Goal: Information Seeking & Learning: Learn about a topic

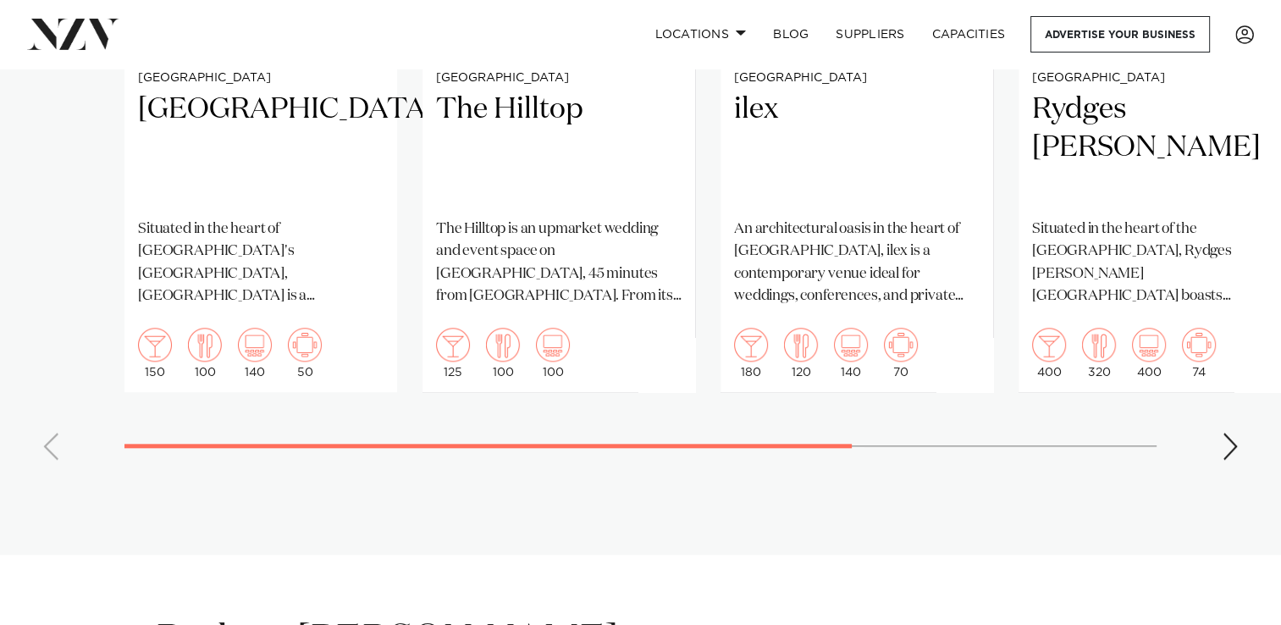
scroll to position [1608, 0]
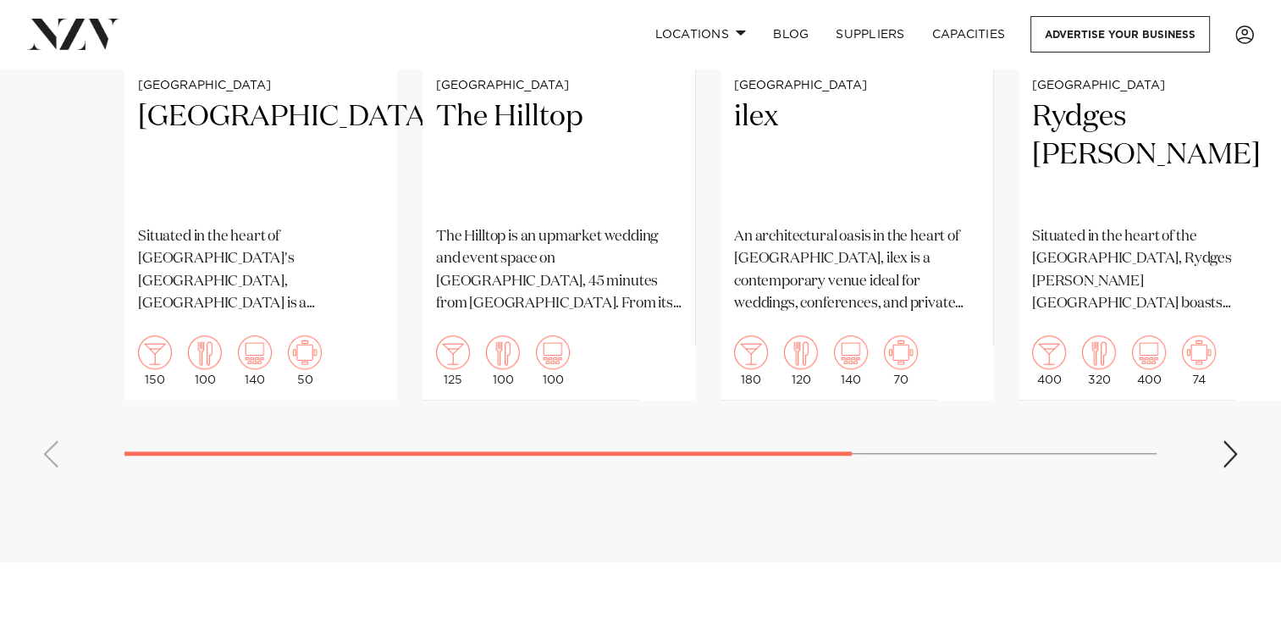
click at [1233, 440] on div "Next slide" at bounding box center [1230, 453] width 17 height 27
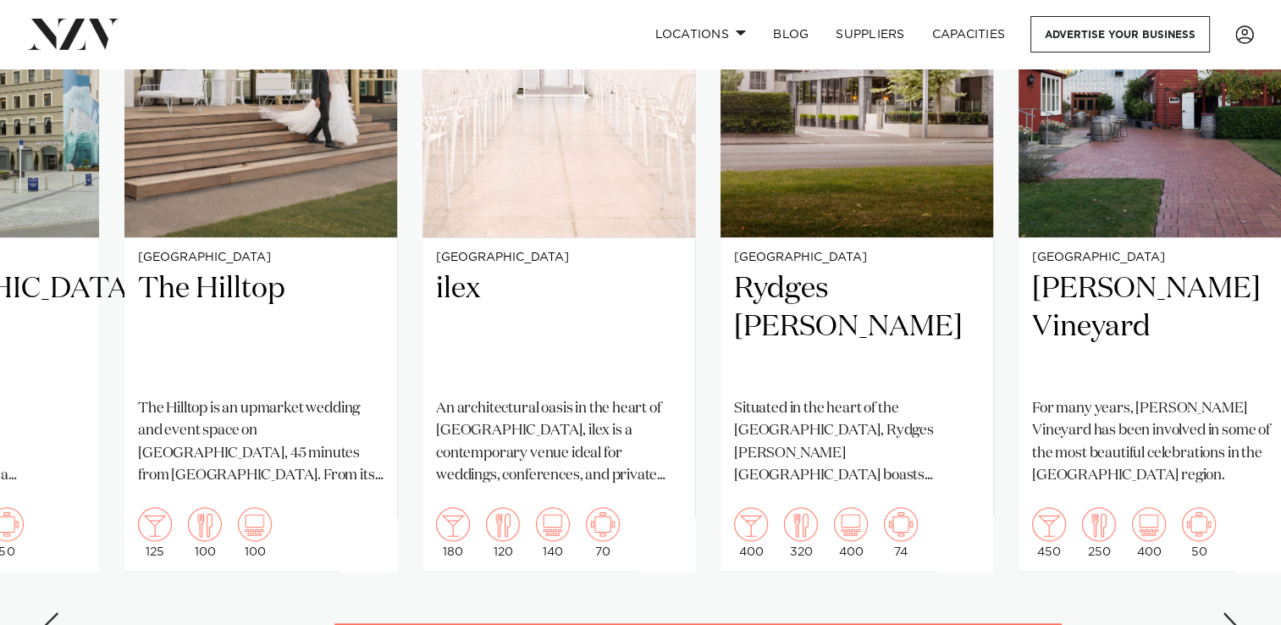
scroll to position [1439, 0]
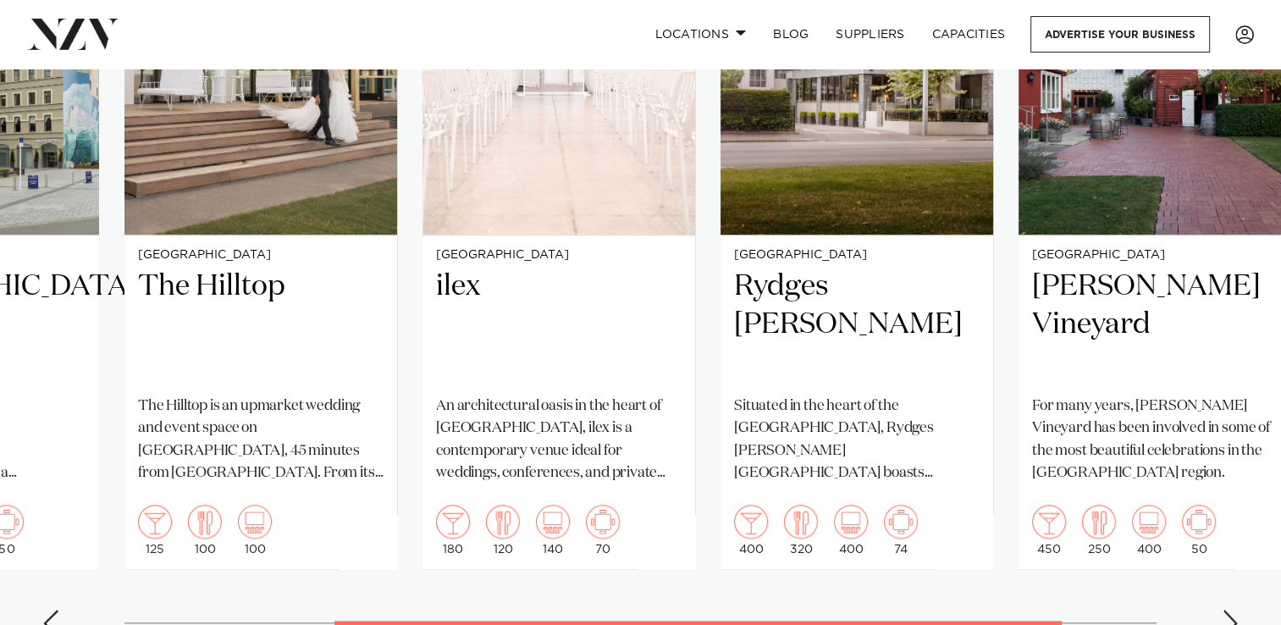
click at [1233, 609] on div "Next slide" at bounding box center [1230, 622] width 17 height 27
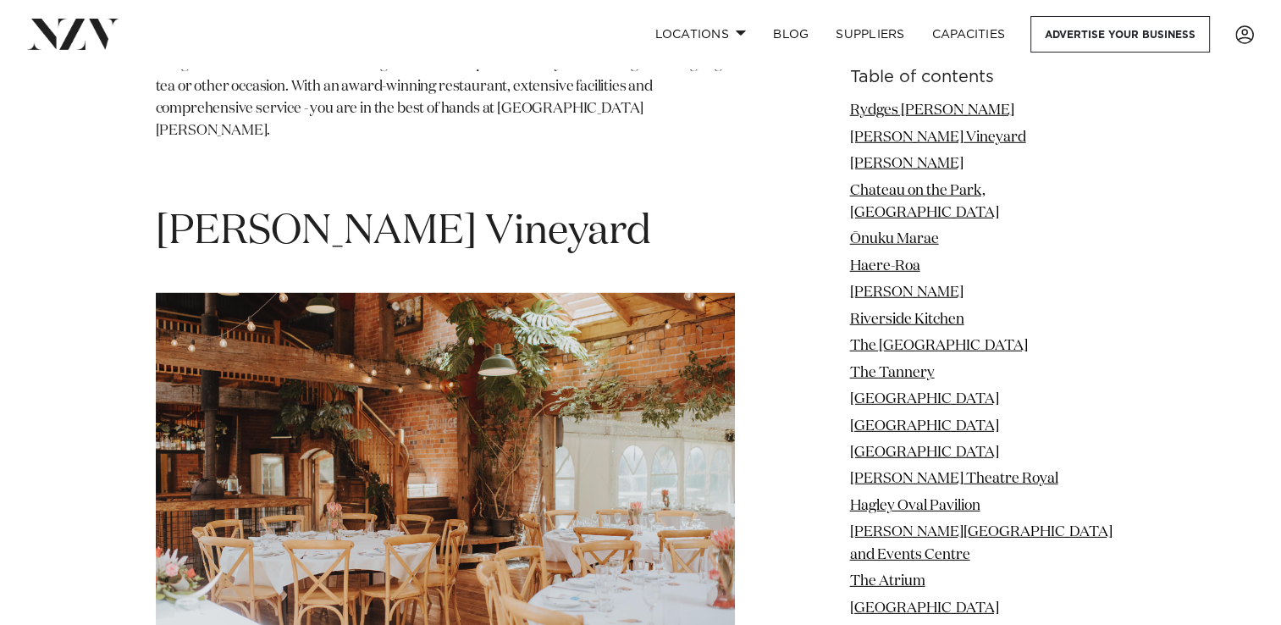
scroll to position [23957, 0]
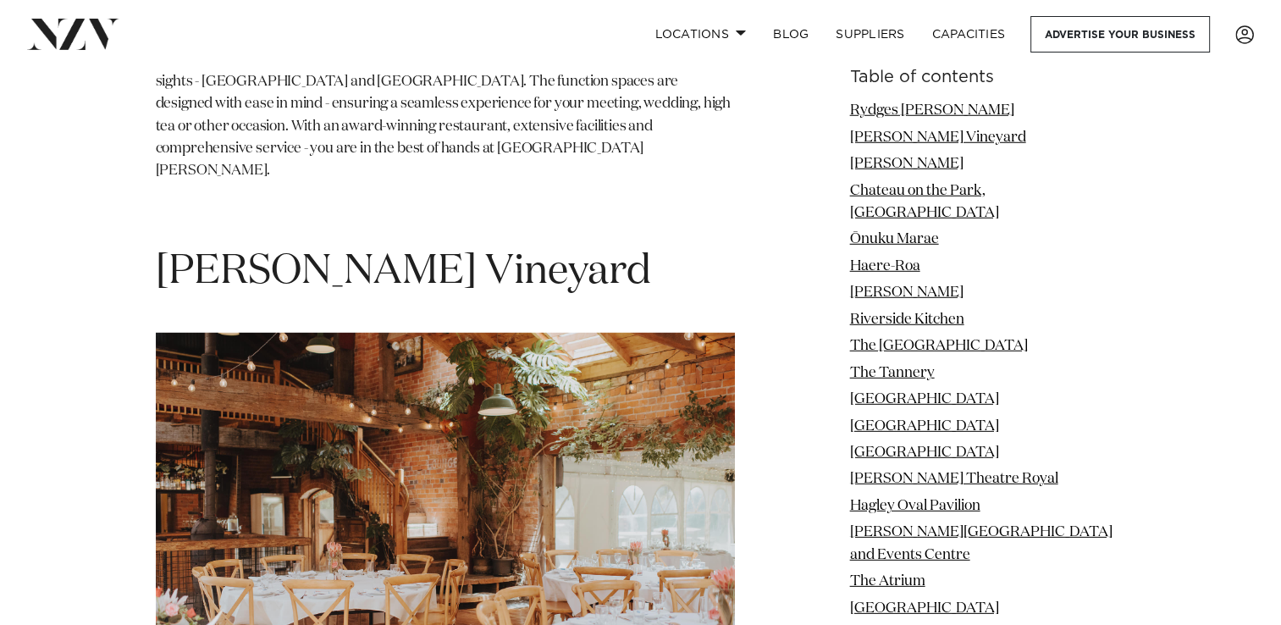
drag, startPoint x: 155, startPoint y: 416, endPoint x: 303, endPoint y: 412, distance: 148.2
drag, startPoint x: 303, startPoint y: 412, endPoint x: 246, endPoint y: 415, distance: 56.8
copy p "Trent's Estate Vineyard"
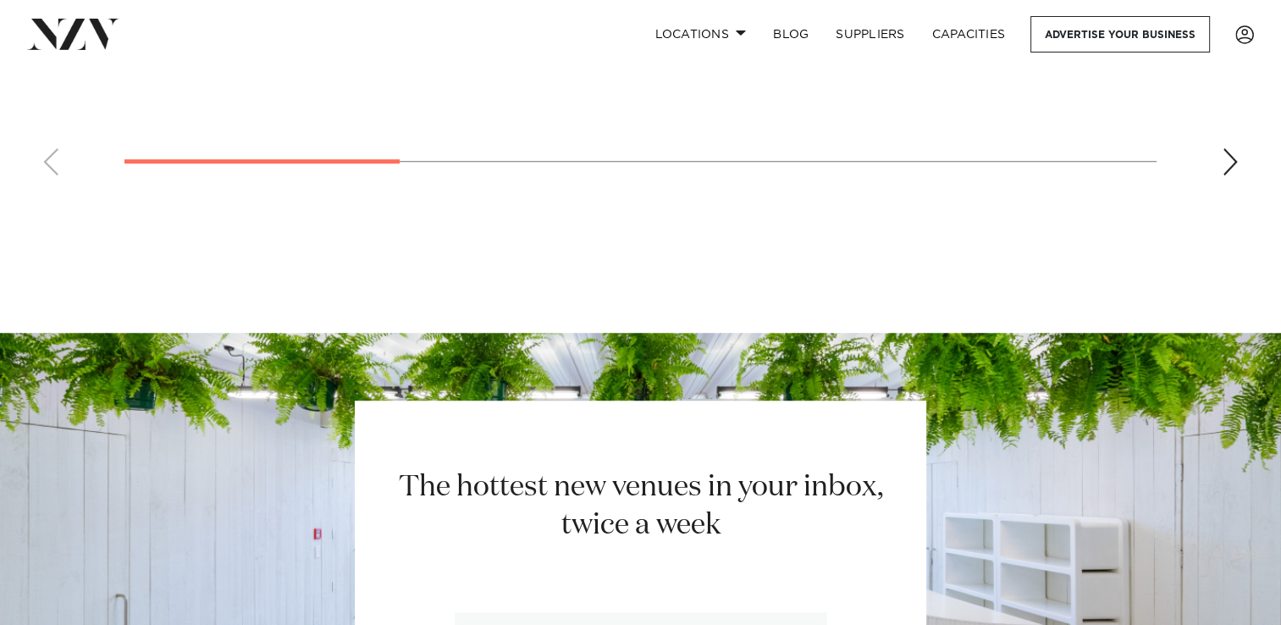
scroll to position [26919, 0]
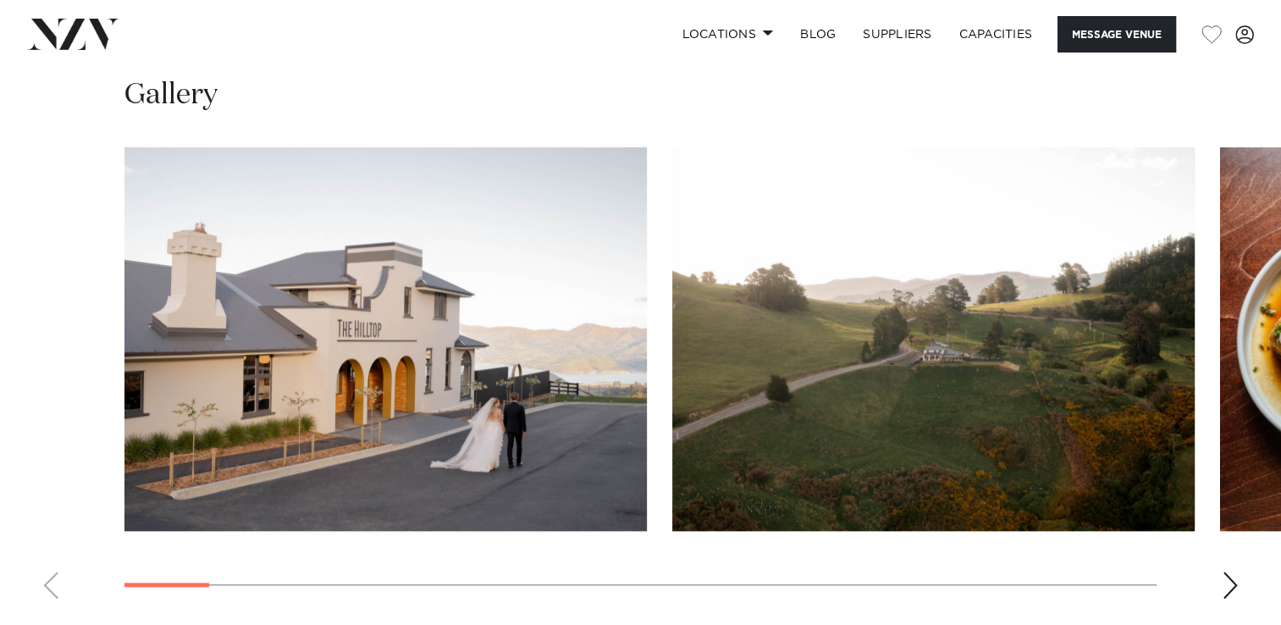
scroll to position [1524, 0]
click at [1233, 571] on div "Next slide" at bounding box center [1230, 584] width 17 height 27
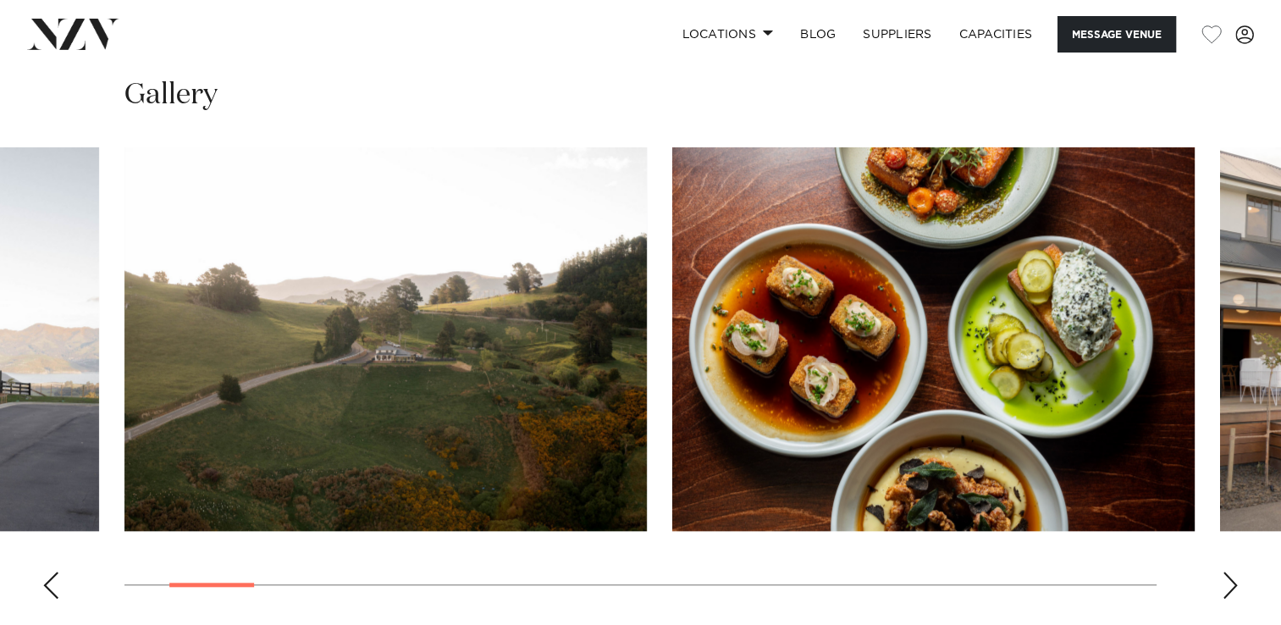
click at [1233, 571] on div "Next slide" at bounding box center [1230, 584] width 17 height 27
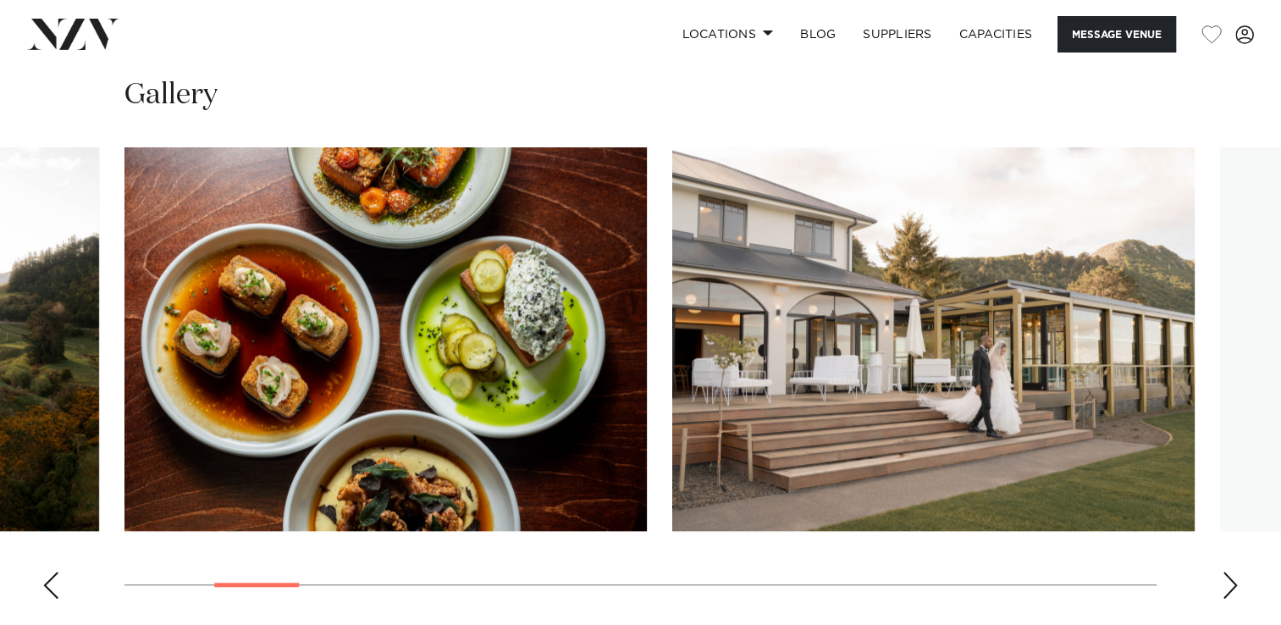
click at [1233, 571] on div "Next slide" at bounding box center [1230, 584] width 17 height 27
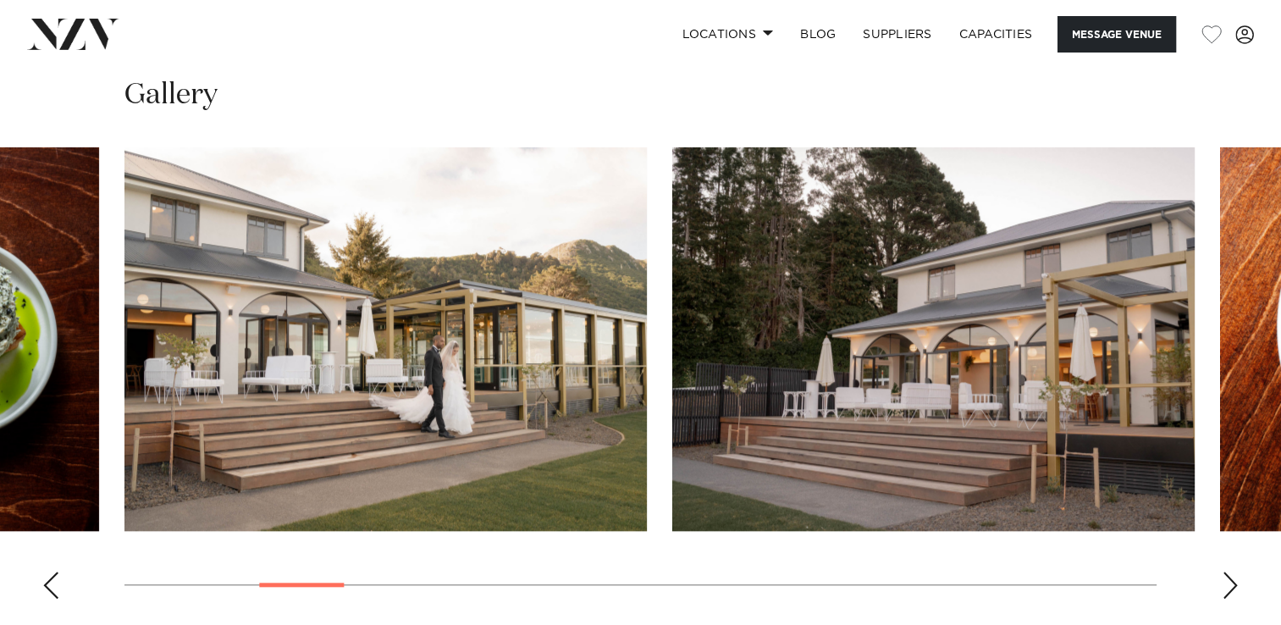
click at [1233, 571] on div "Next slide" at bounding box center [1230, 584] width 17 height 27
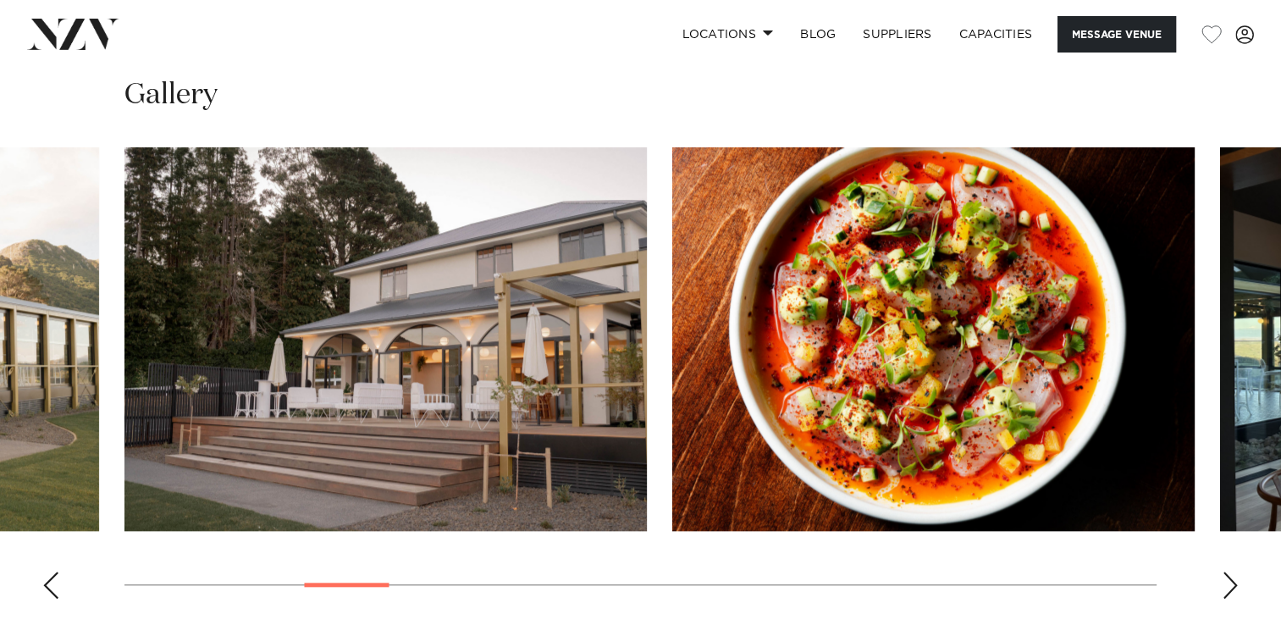
click at [1233, 571] on div "Next slide" at bounding box center [1230, 584] width 17 height 27
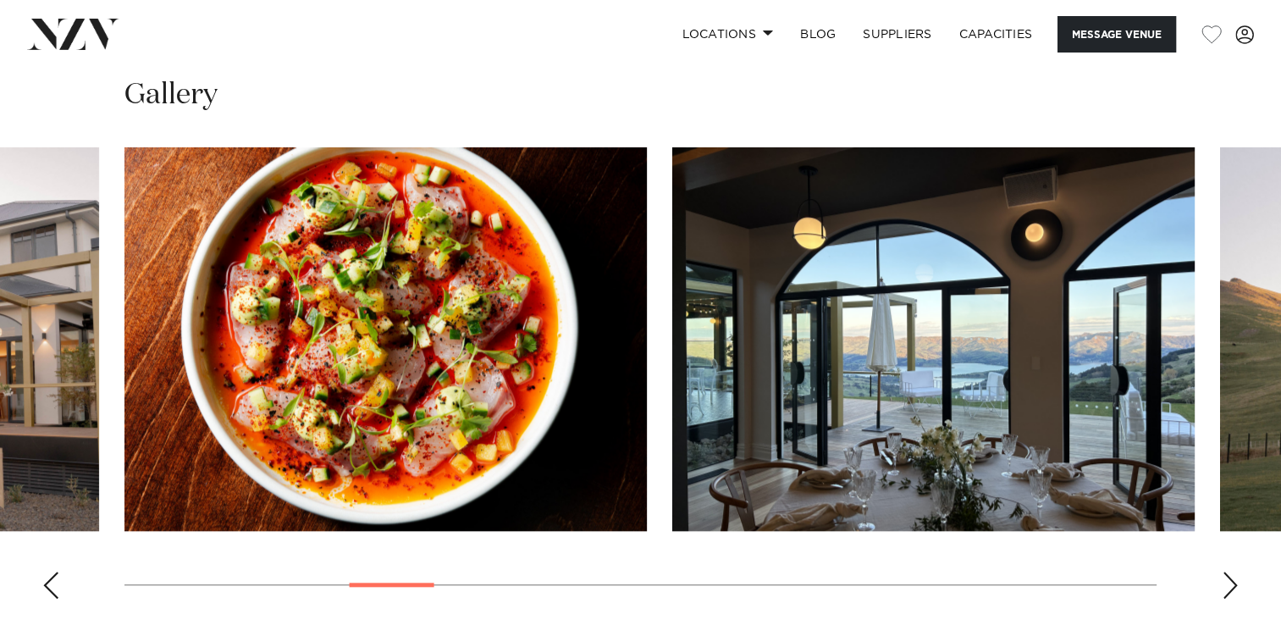
click at [1233, 571] on div "Next slide" at bounding box center [1230, 584] width 17 height 27
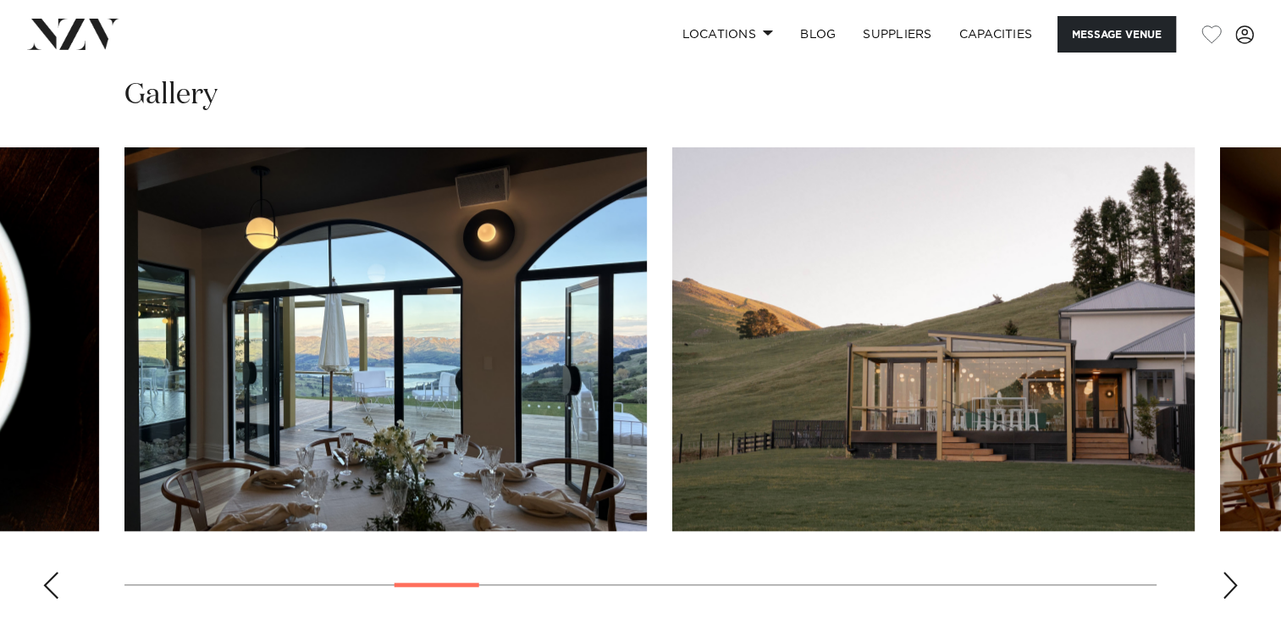
click at [1233, 571] on div "Next slide" at bounding box center [1230, 584] width 17 height 27
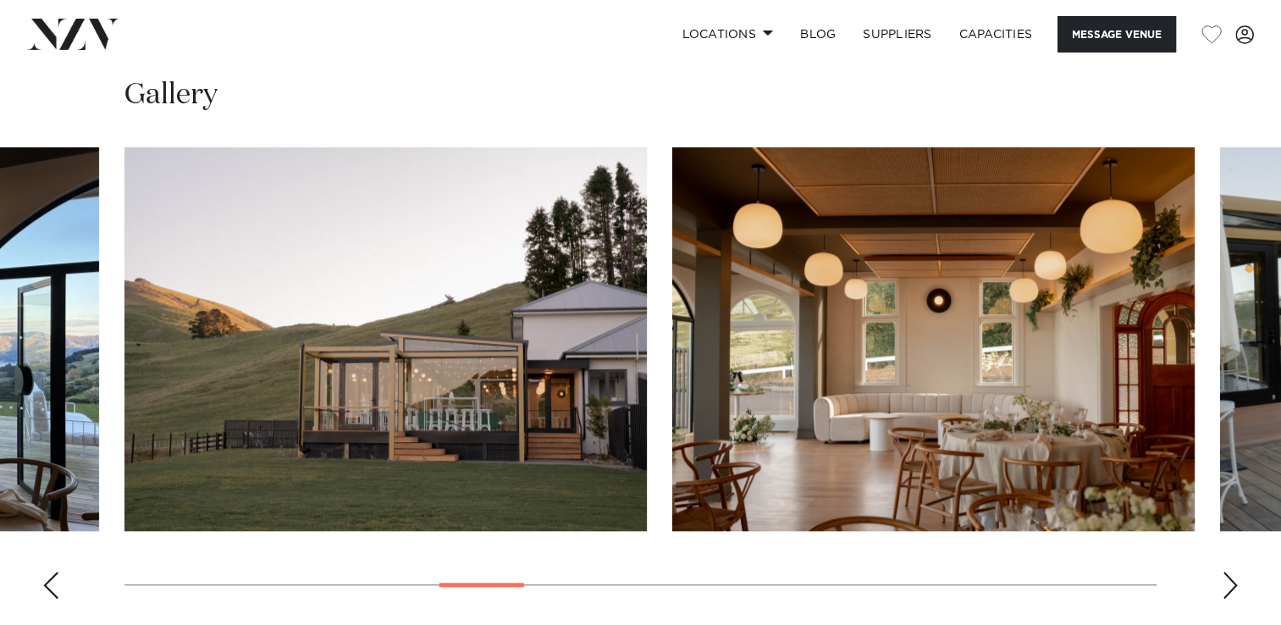
click at [1233, 571] on div "Next slide" at bounding box center [1230, 584] width 17 height 27
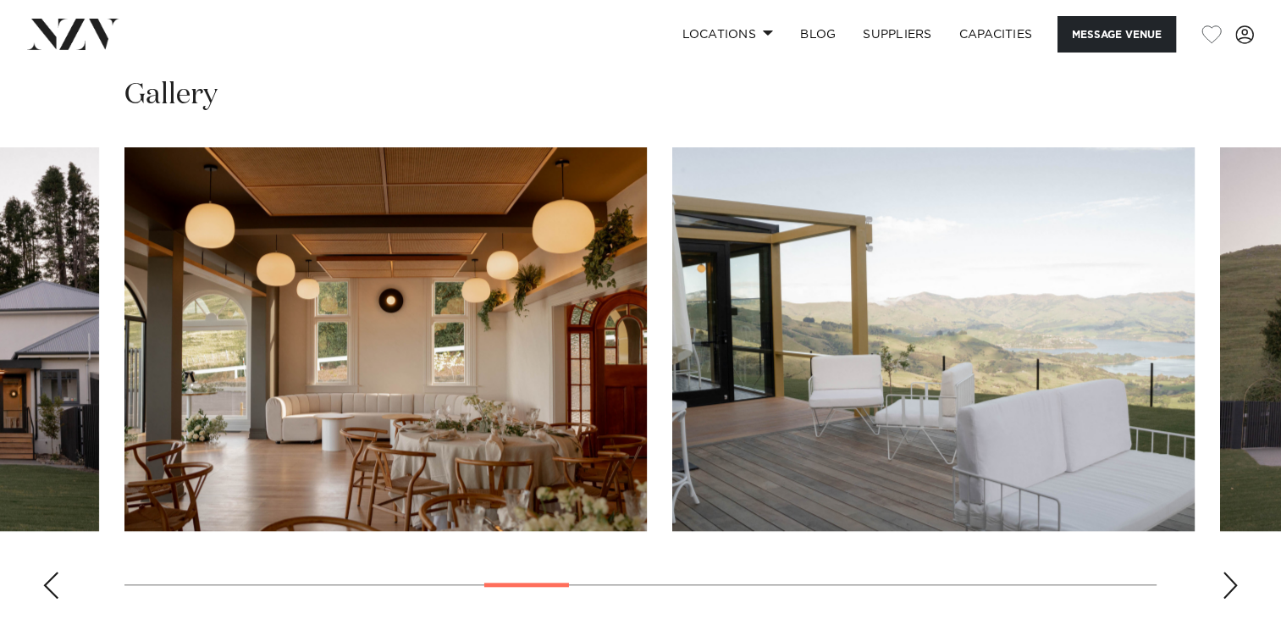
click at [1233, 571] on div "Next slide" at bounding box center [1230, 584] width 17 height 27
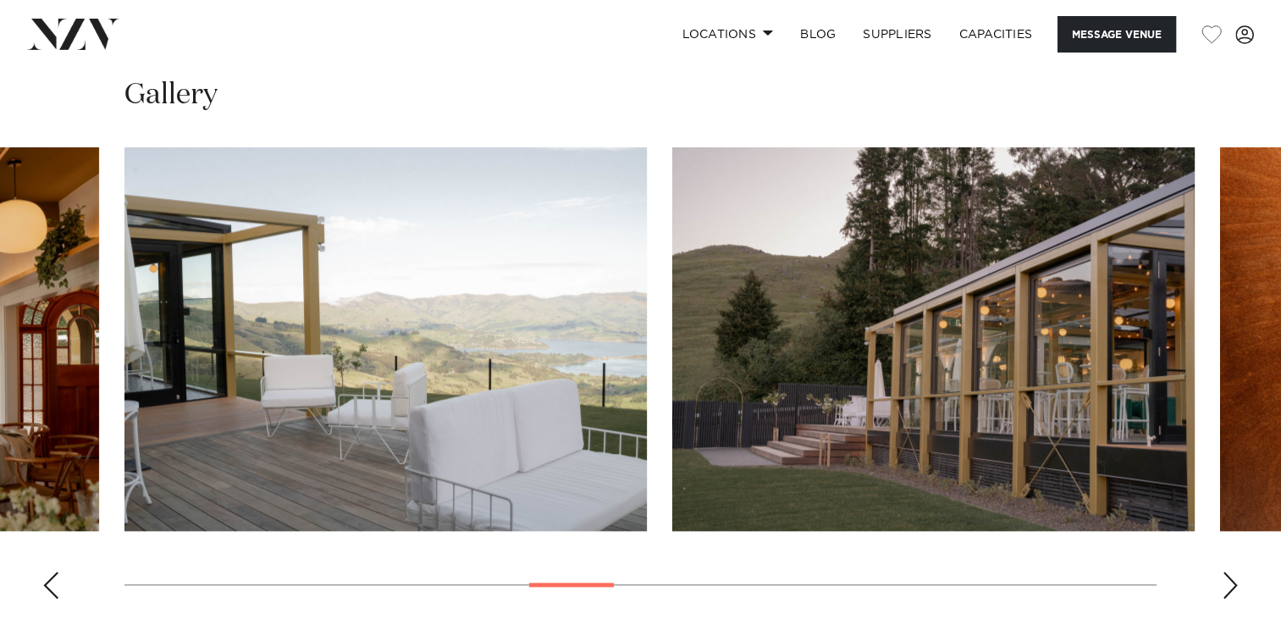
click at [1233, 571] on div "Next slide" at bounding box center [1230, 584] width 17 height 27
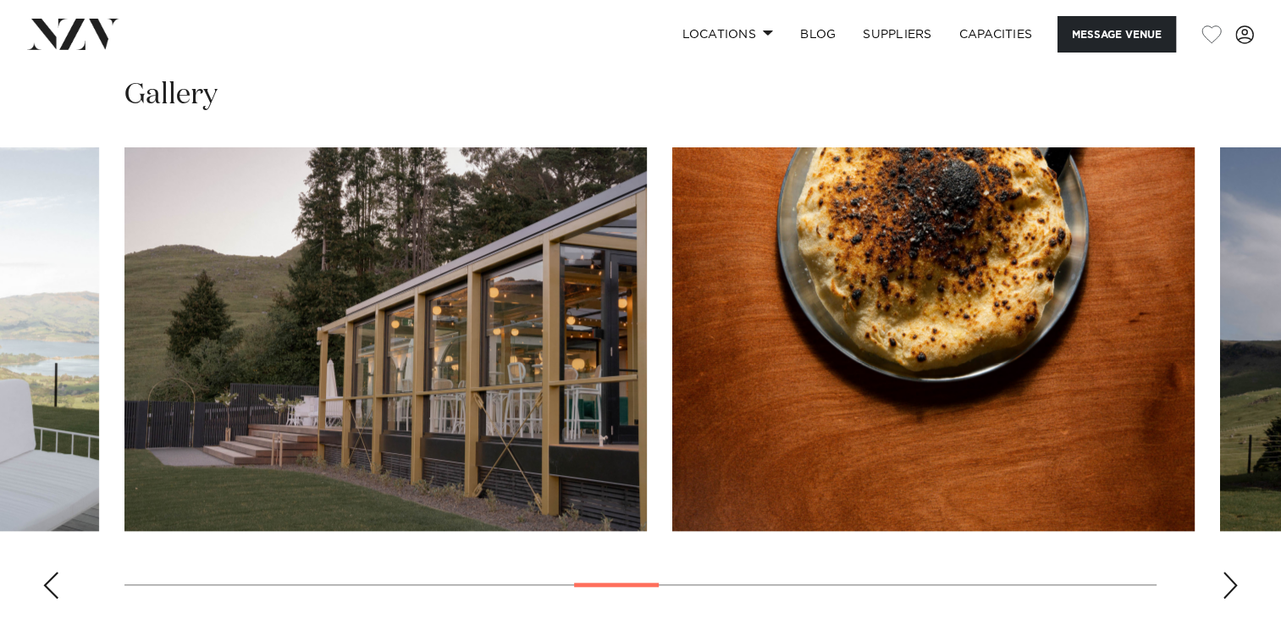
click at [1233, 571] on div "Next slide" at bounding box center [1230, 584] width 17 height 27
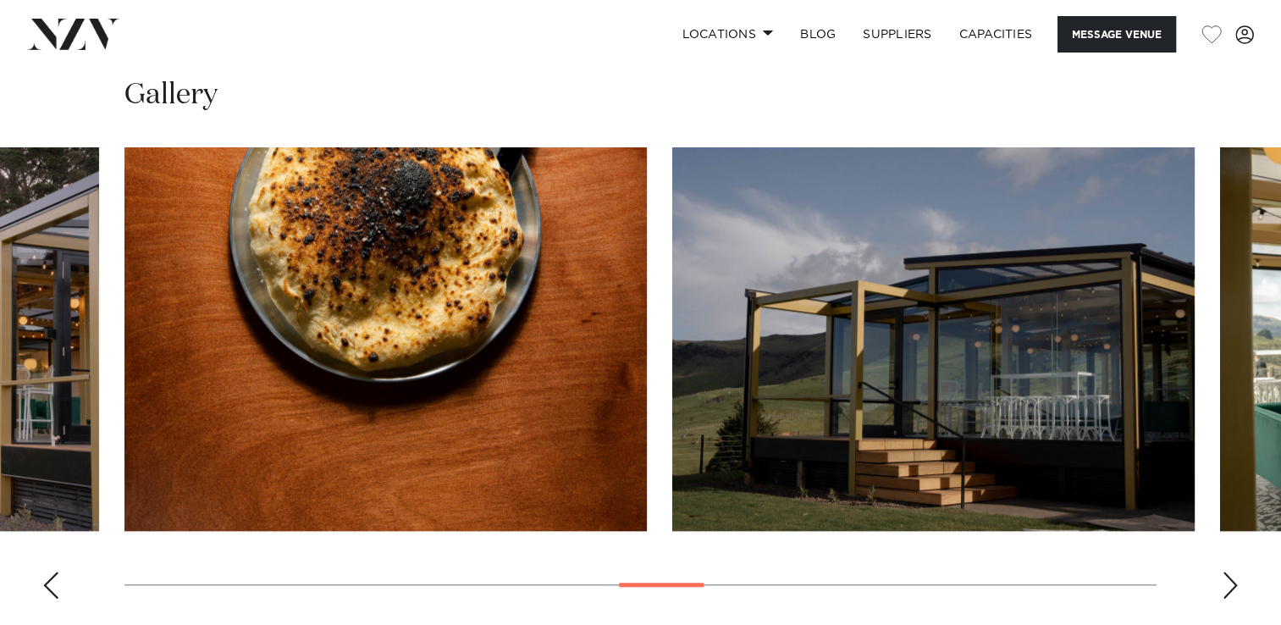
click at [1233, 571] on div "Next slide" at bounding box center [1230, 584] width 17 height 27
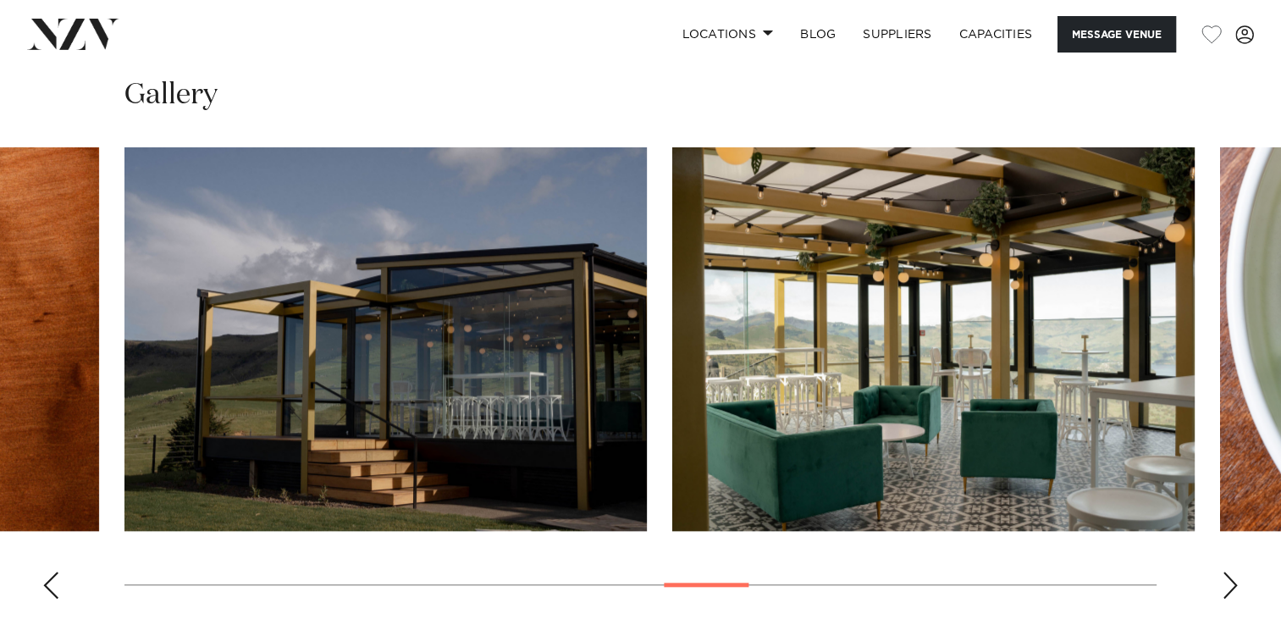
click at [1233, 571] on div "Next slide" at bounding box center [1230, 584] width 17 height 27
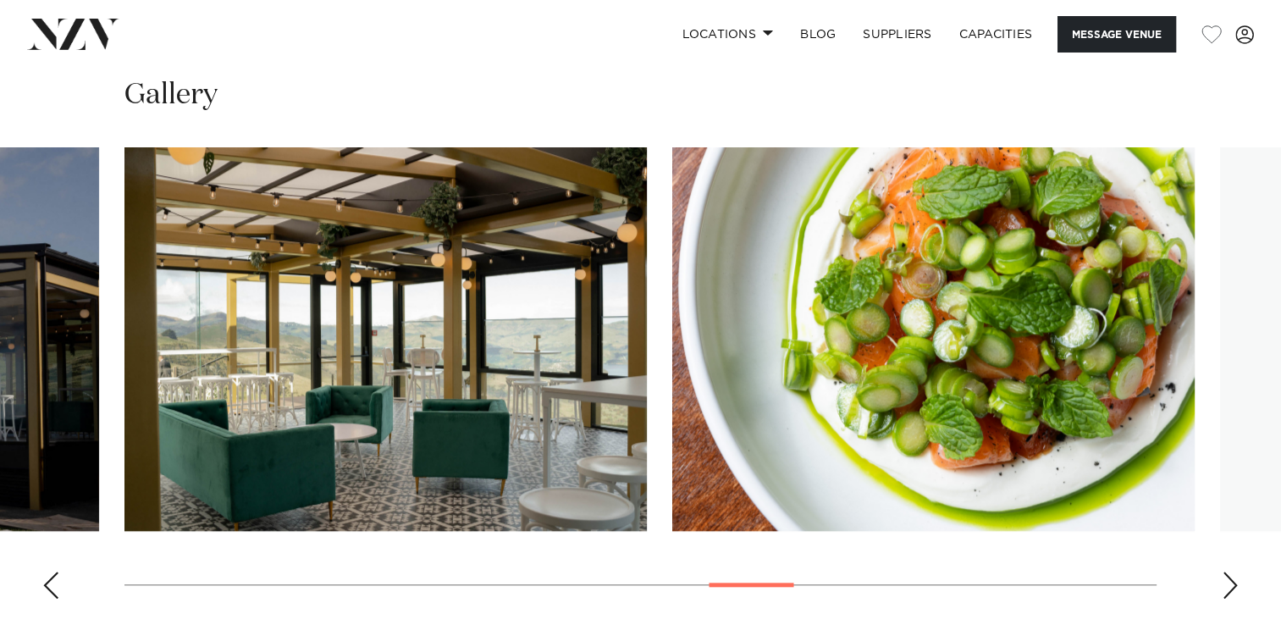
click at [1233, 571] on div "Next slide" at bounding box center [1230, 584] width 17 height 27
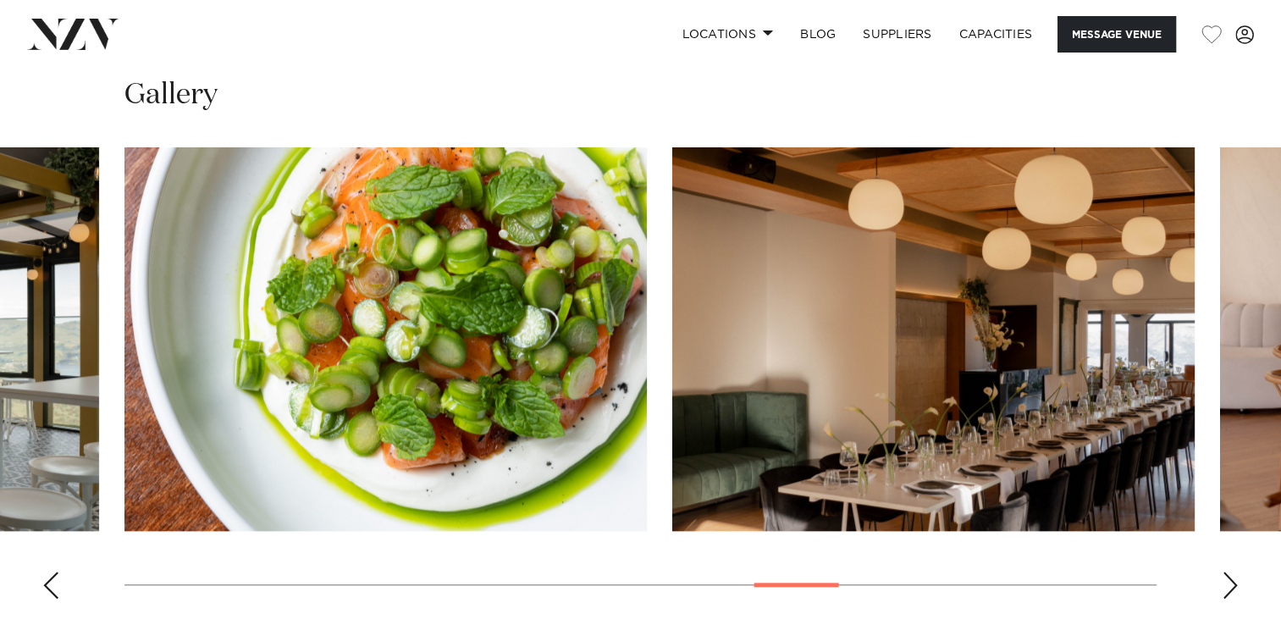
click at [1233, 571] on div "Next slide" at bounding box center [1230, 584] width 17 height 27
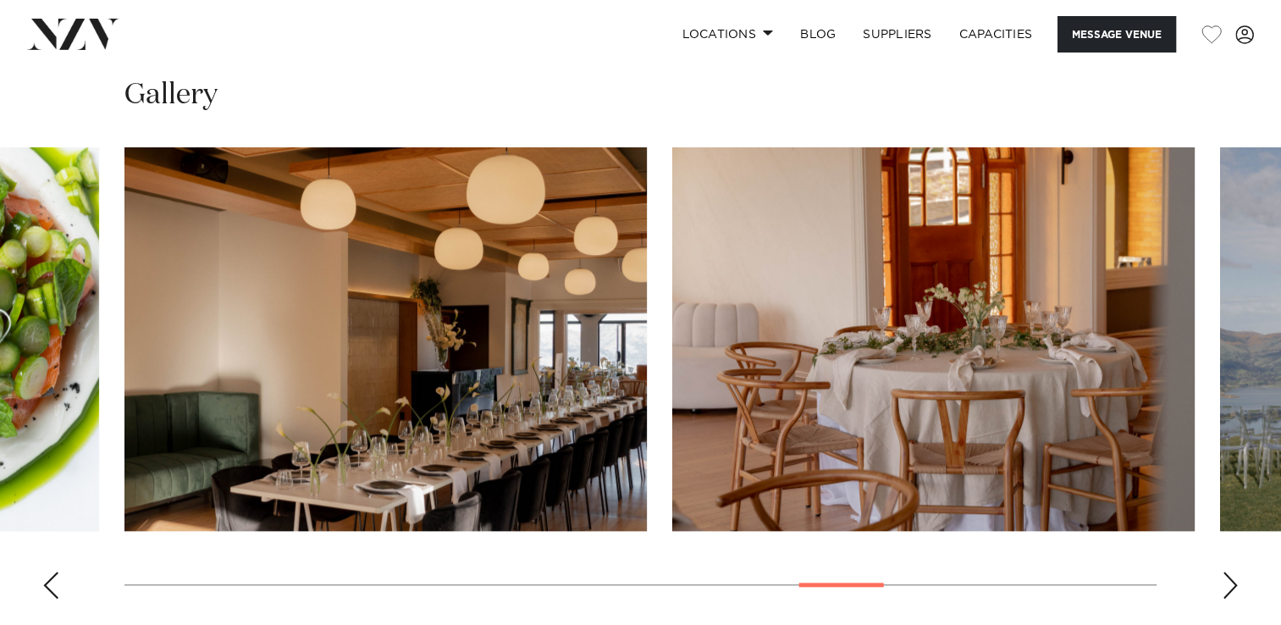
click at [1233, 571] on div "Next slide" at bounding box center [1230, 584] width 17 height 27
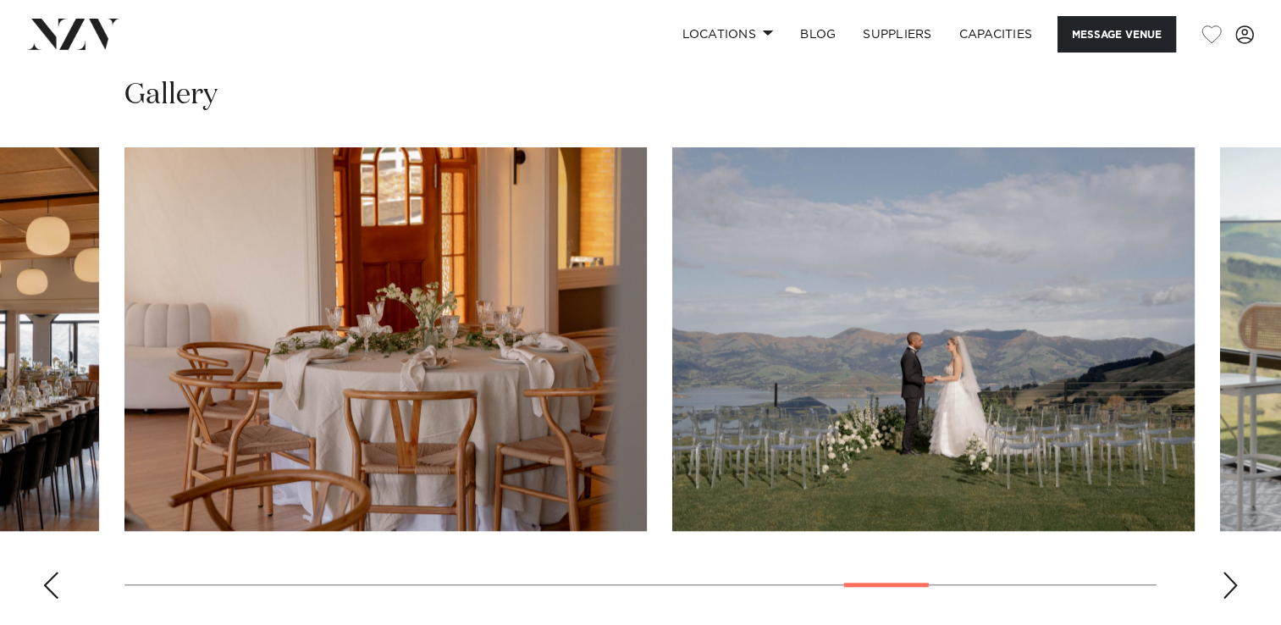
click at [1233, 571] on div "Next slide" at bounding box center [1230, 584] width 17 height 27
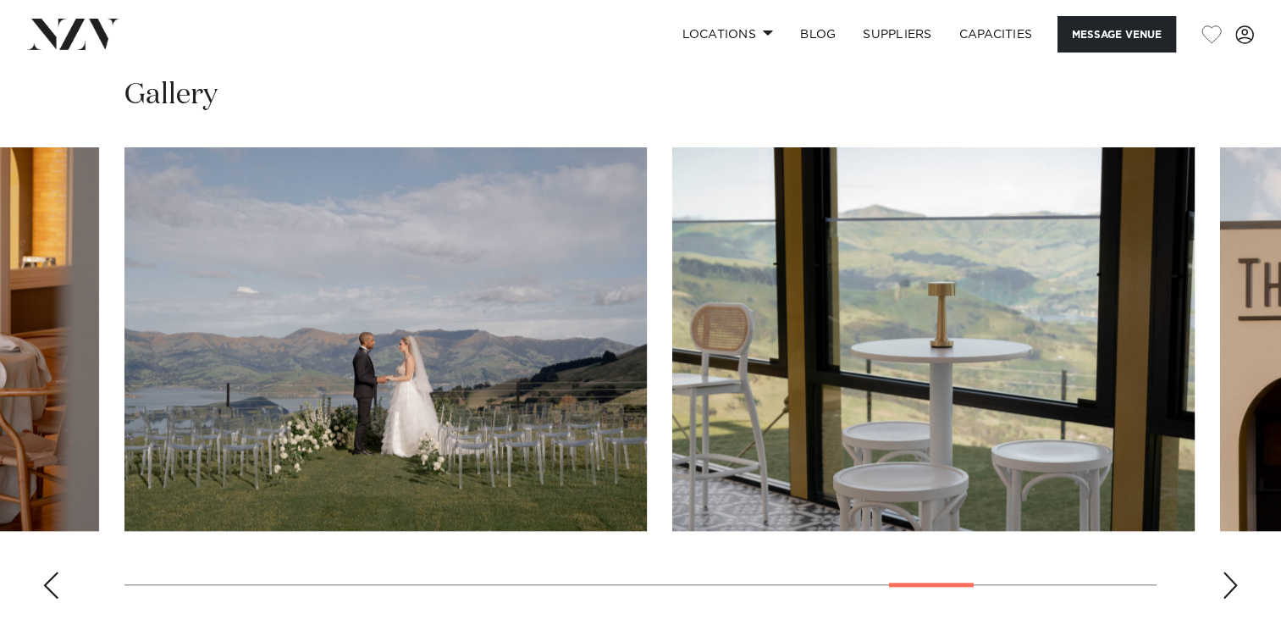
click at [1233, 571] on div "Next slide" at bounding box center [1230, 584] width 17 height 27
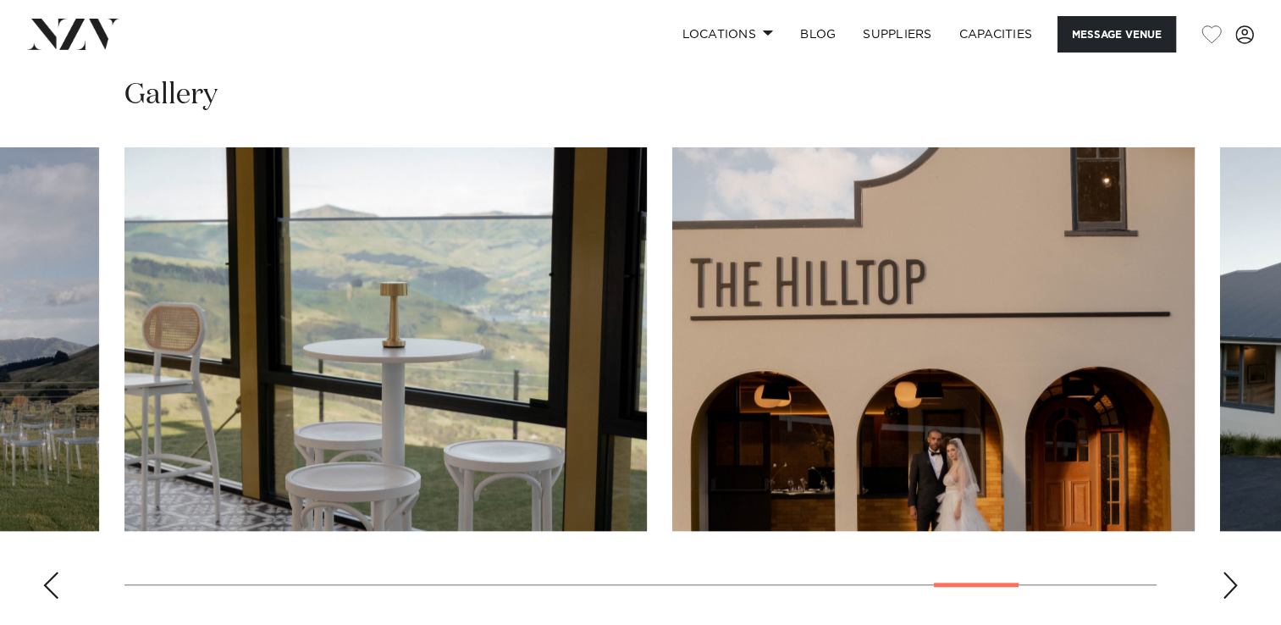
click at [1233, 571] on div "Next slide" at bounding box center [1230, 584] width 17 height 27
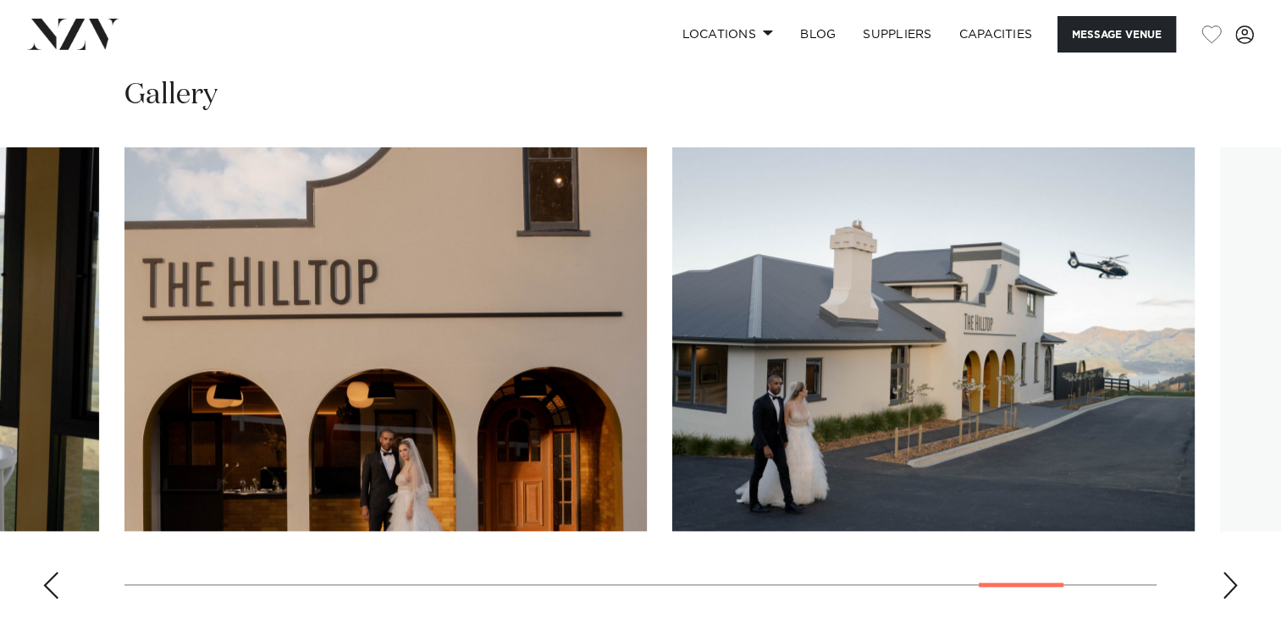
click at [1233, 571] on div "Next slide" at bounding box center [1230, 584] width 17 height 27
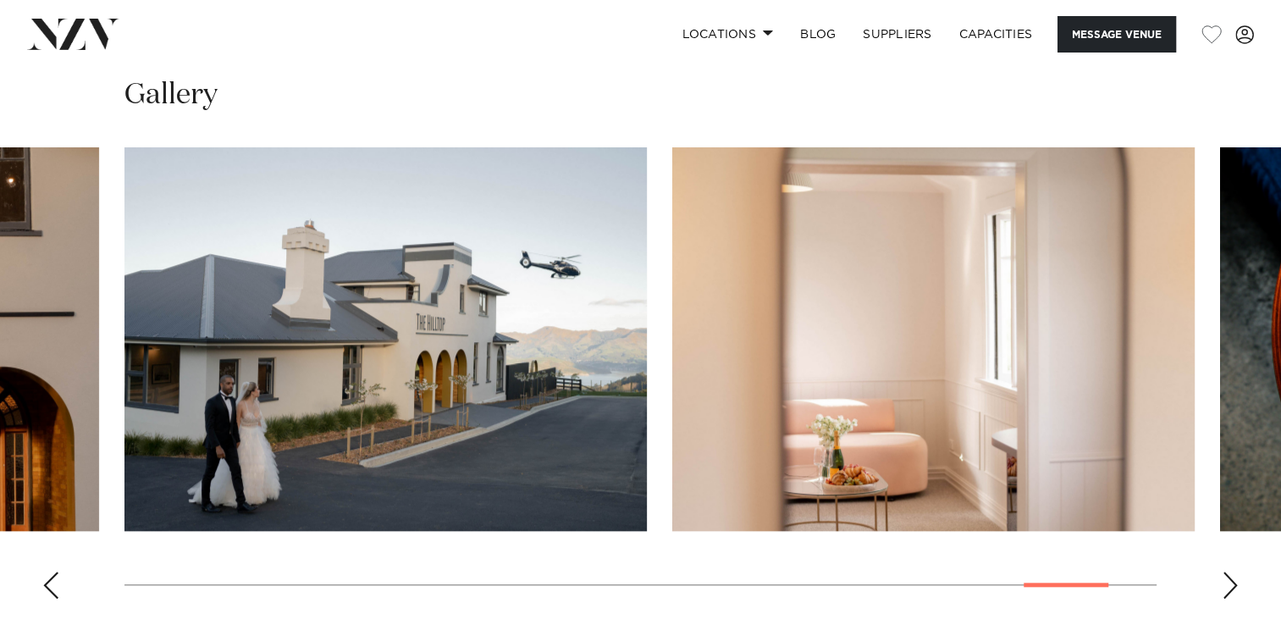
click at [1236, 571] on div "Next slide" at bounding box center [1230, 584] width 17 height 27
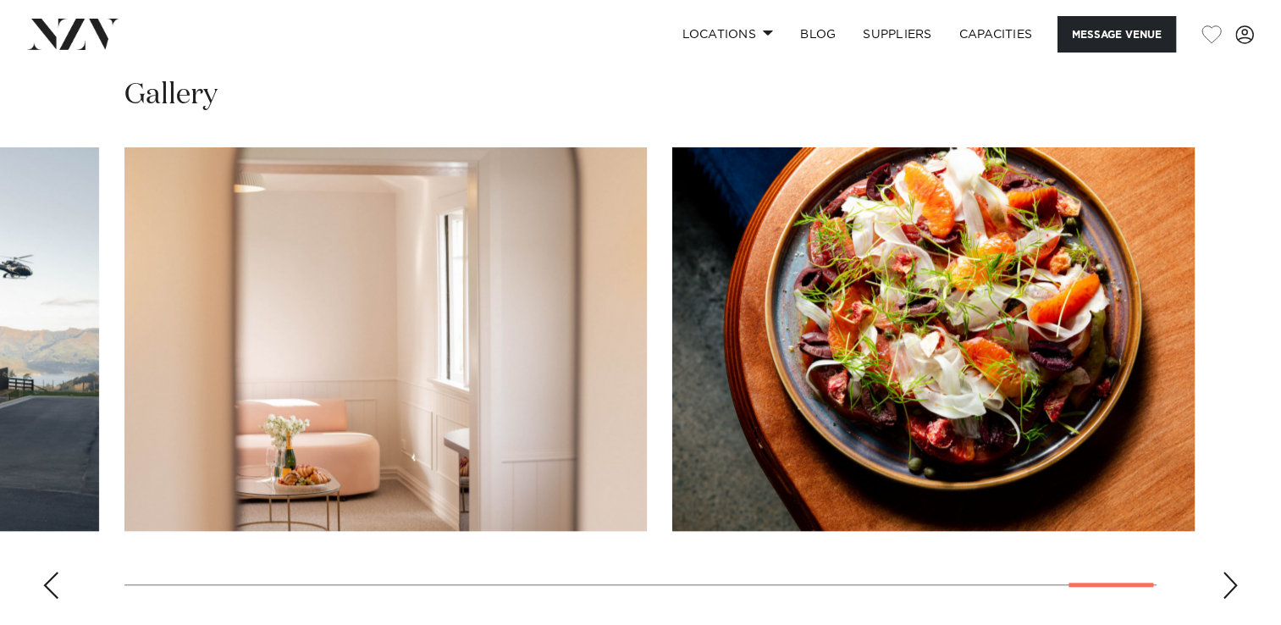
click at [1236, 571] on div "Next slide" at bounding box center [1230, 584] width 17 height 27
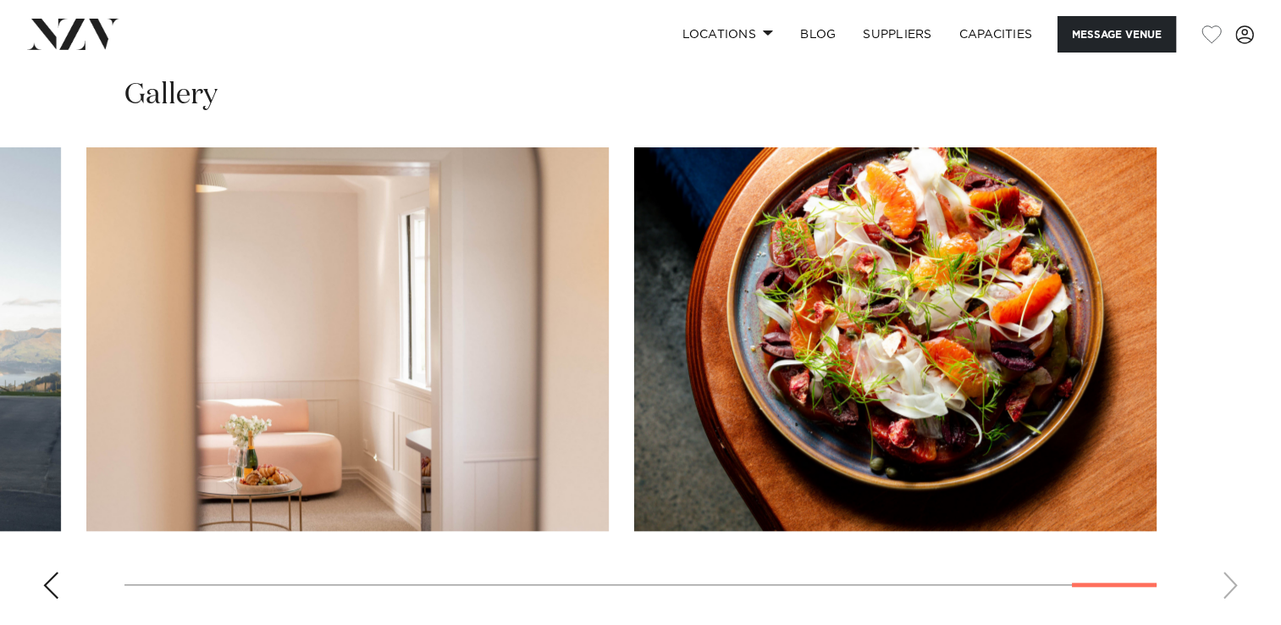
click at [1236, 554] on swiper-container at bounding box center [640, 379] width 1281 height 465
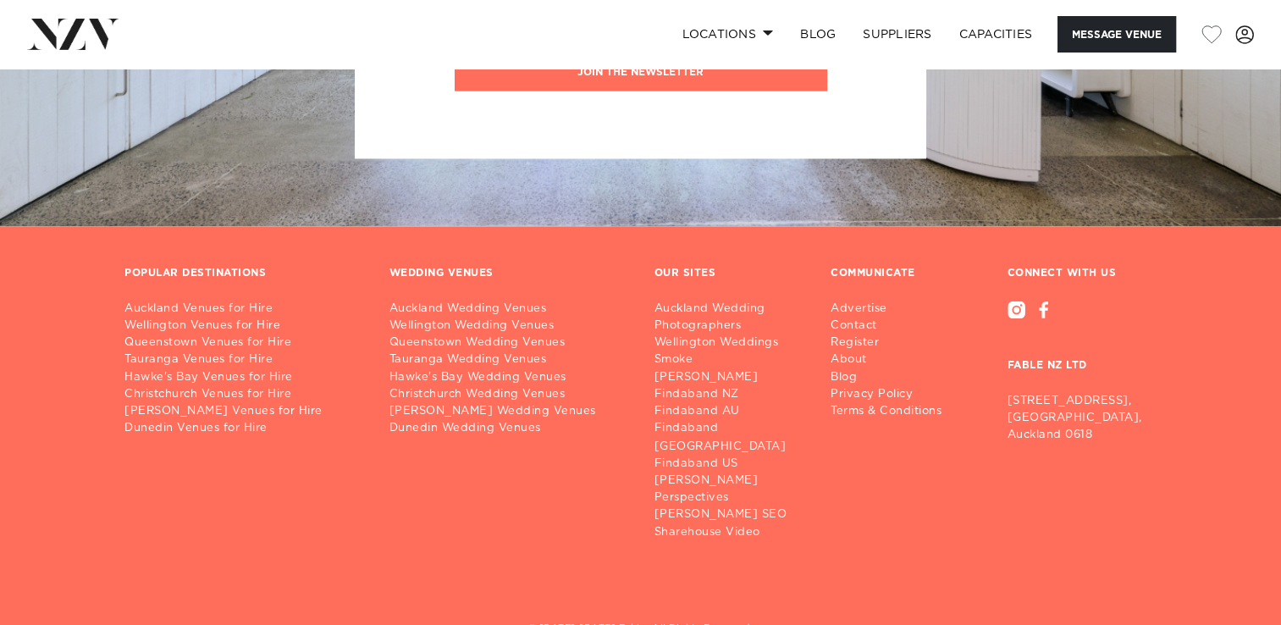
scroll to position [2753, 0]
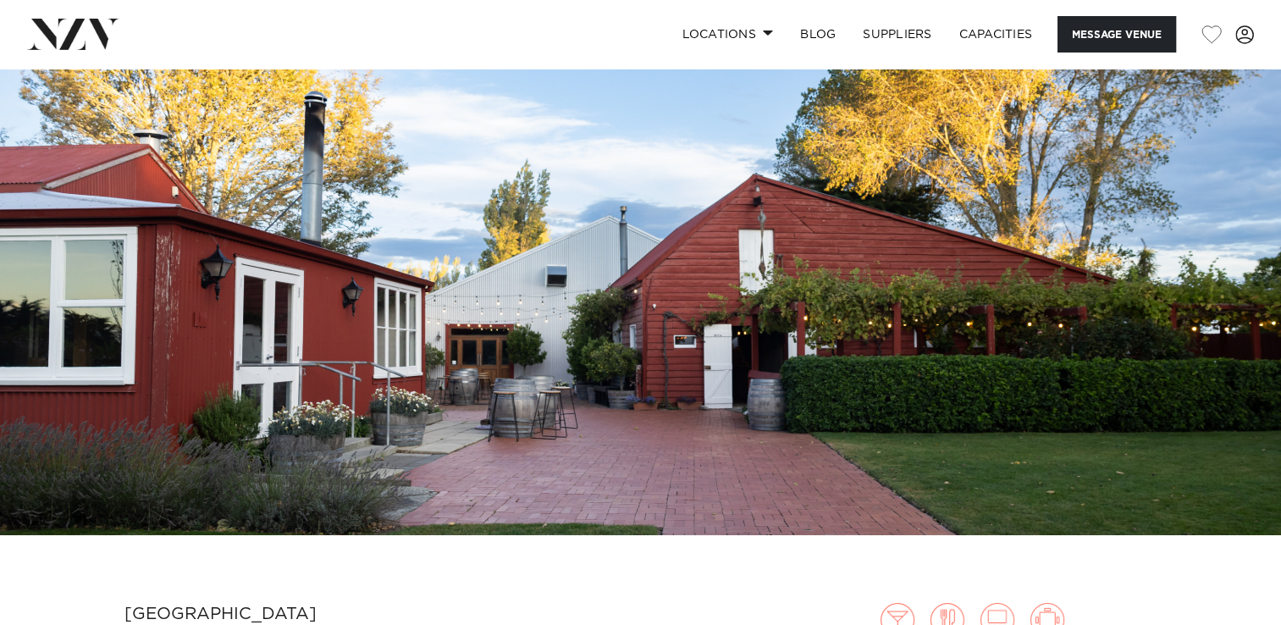
scroll to position [85, 0]
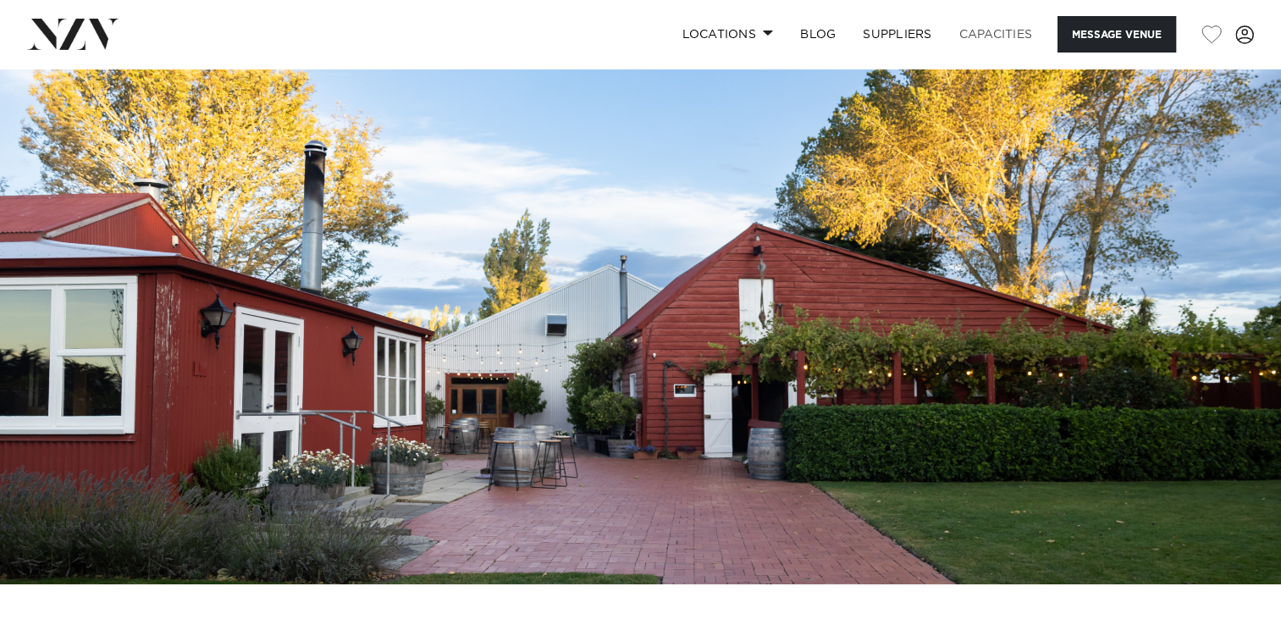
click at [995, 37] on link "Capacities" at bounding box center [996, 34] width 101 height 36
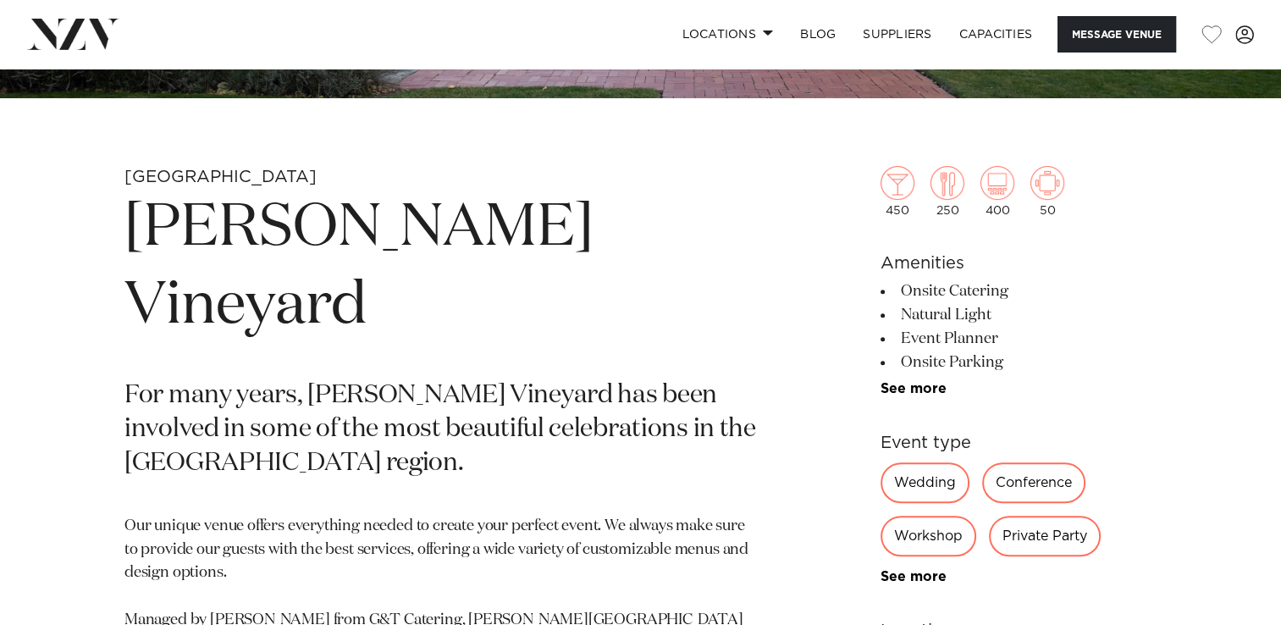
scroll to position [593, 0]
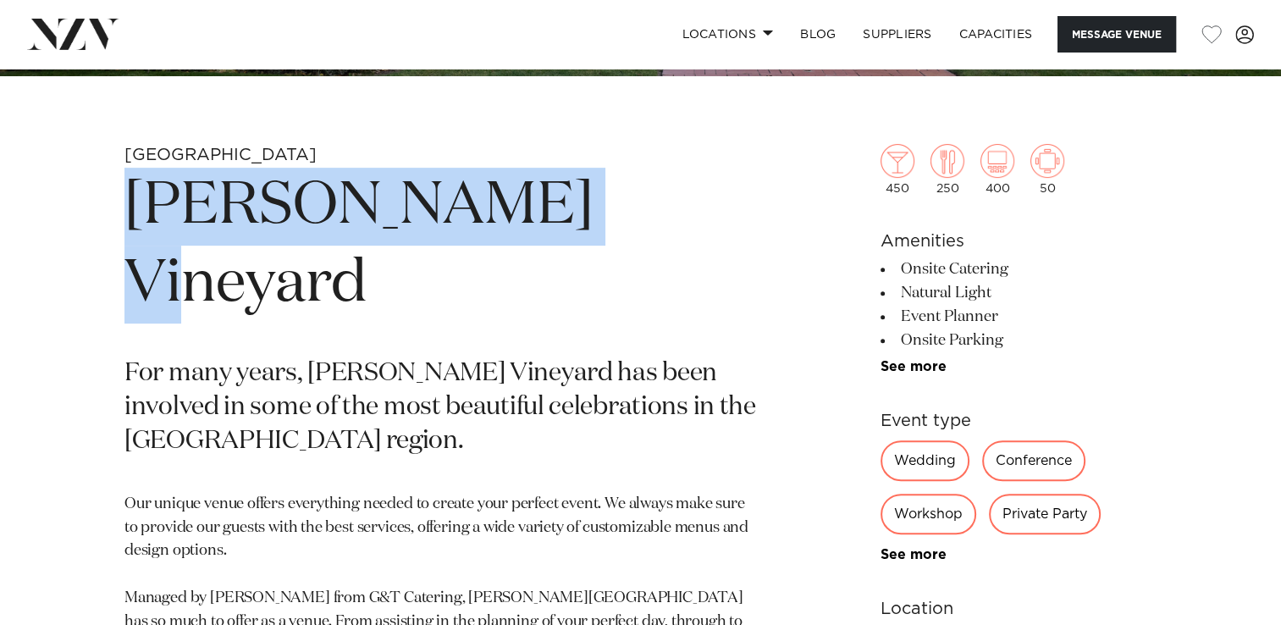
drag, startPoint x: 119, startPoint y: 215, endPoint x: 643, endPoint y: 229, distance: 525.0
drag, startPoint x: 643, startPoint y: 229, endPoint x: 538, endPoint y: 218, distance: 106.3
copy h1 "Larcomb Vineyard"
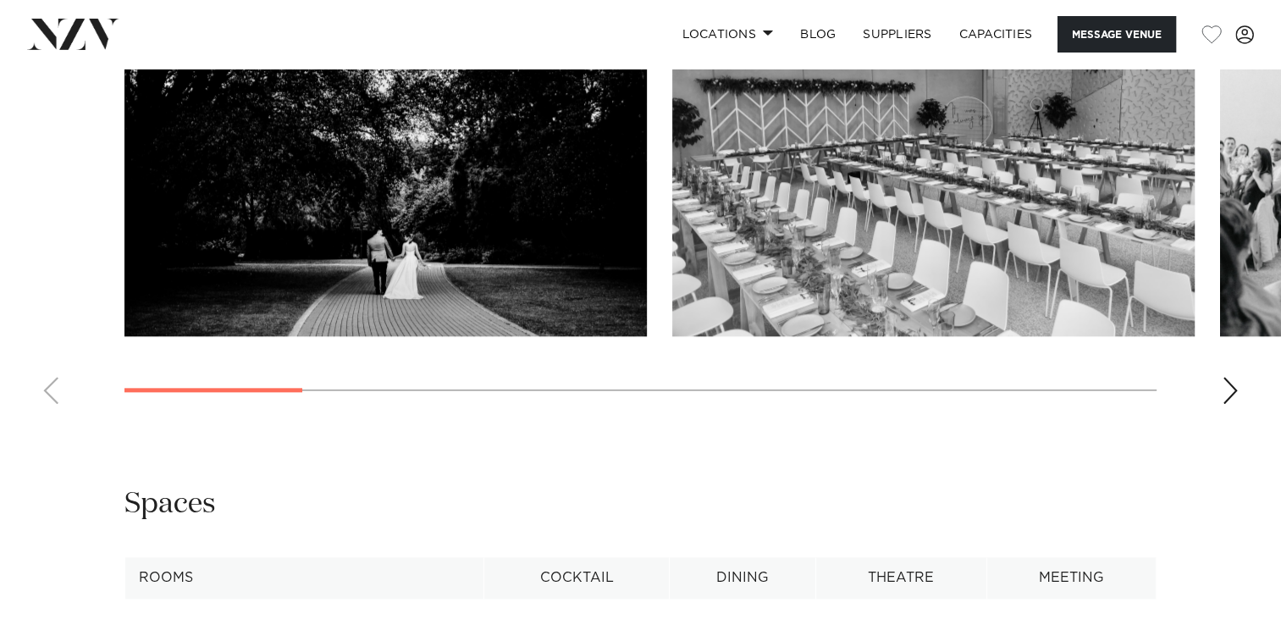
scroll to position [1778, 0]
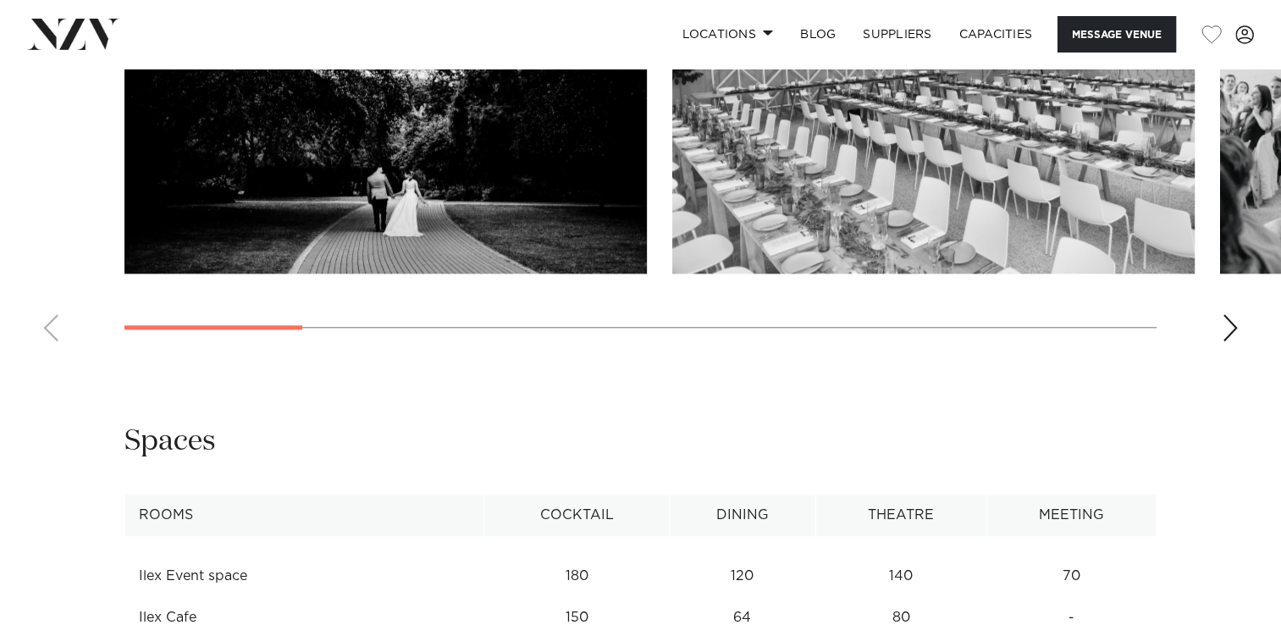
click at [1230, 328] on div "Next slide" at bounding box center [1230, 327] width 17 height 27
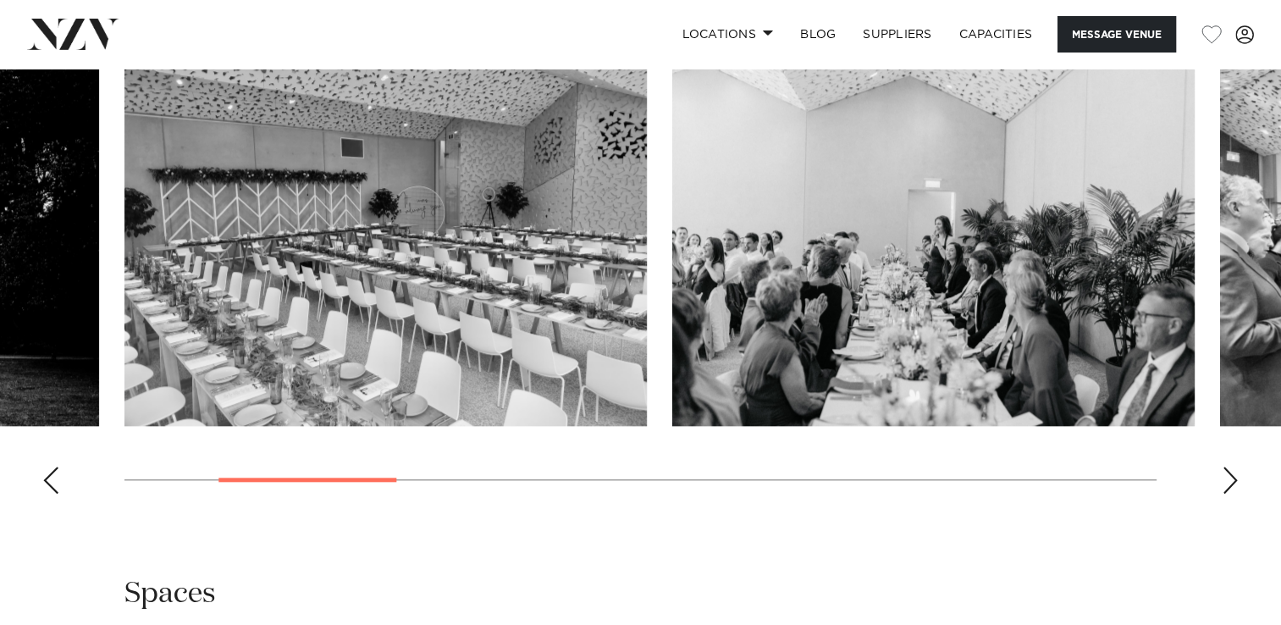
scroll to position [1608, 0]
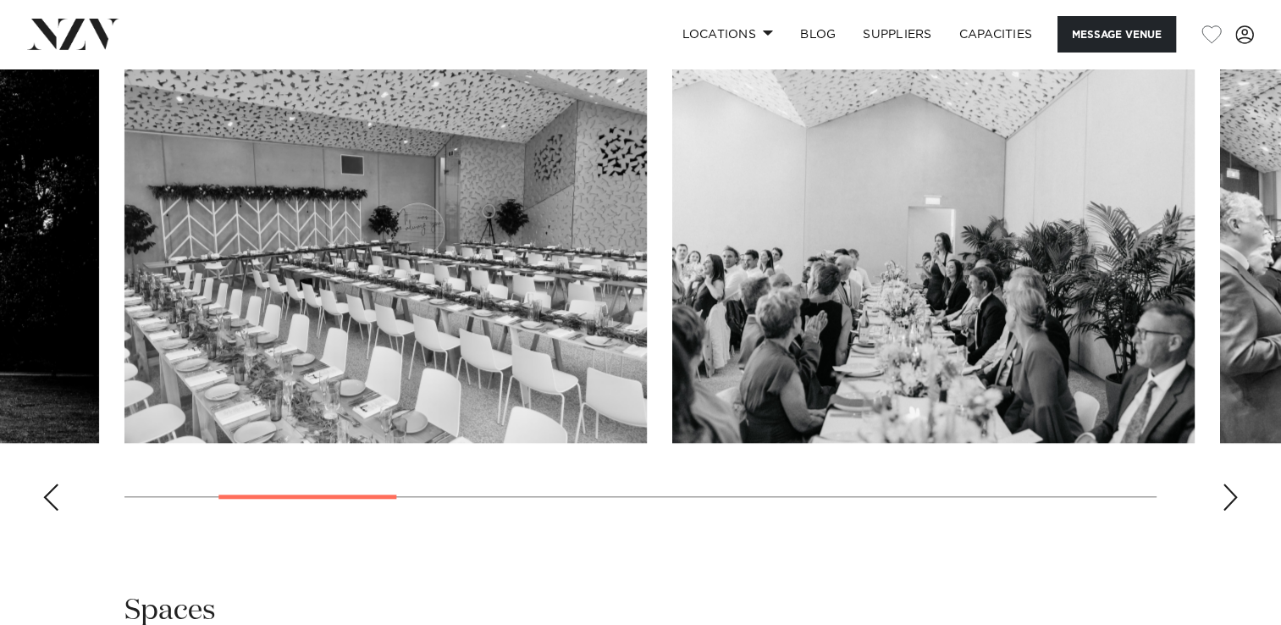
click at [1226, 497] on div "Next slide" at bounding box center [1230, 496] width 17 height 27
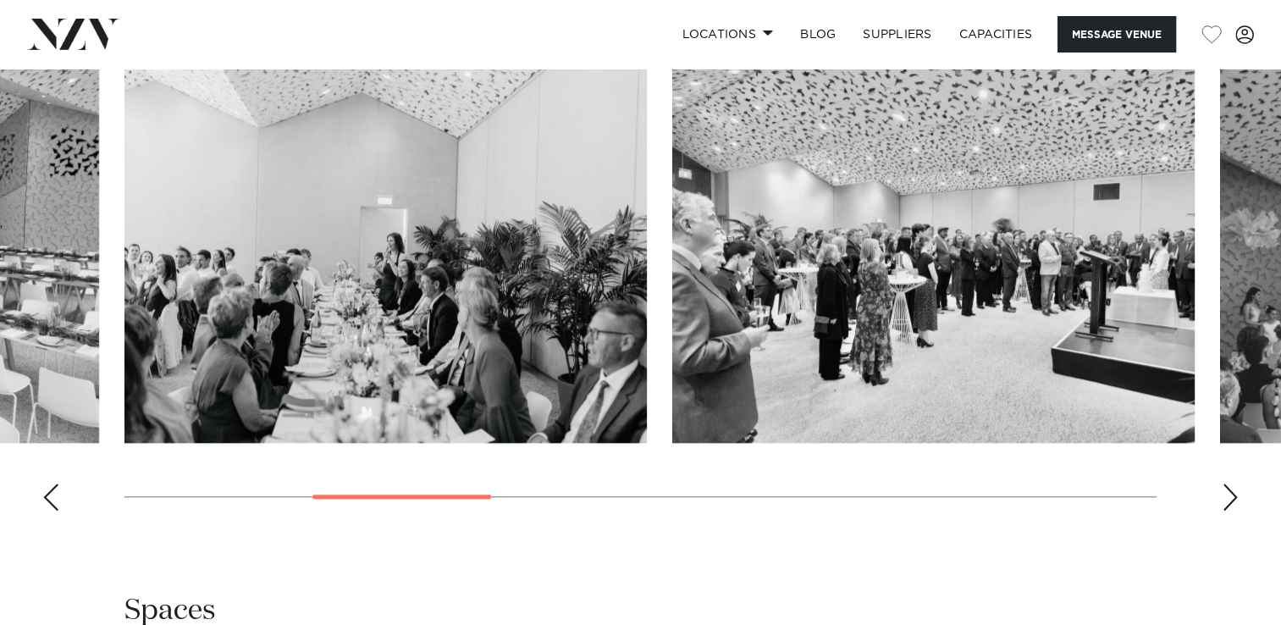
click at [1226, 497] on div "Next slide" at bounding box center [1230, 496] width 17 height 27
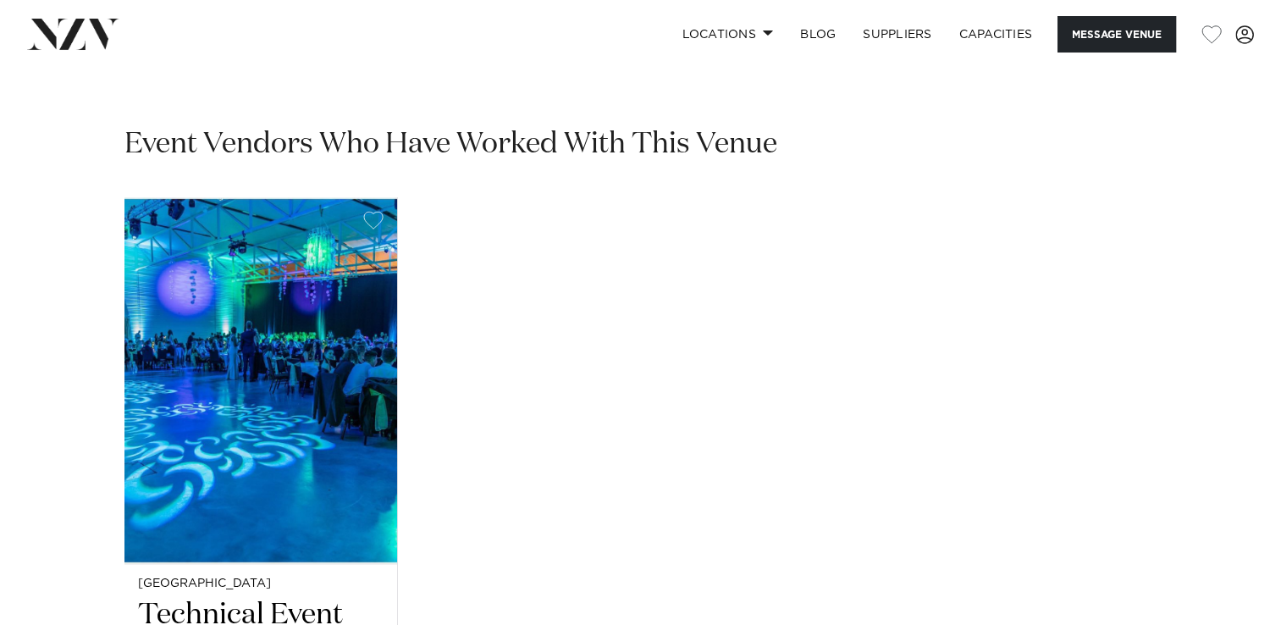
scroll to position [2455, 0]
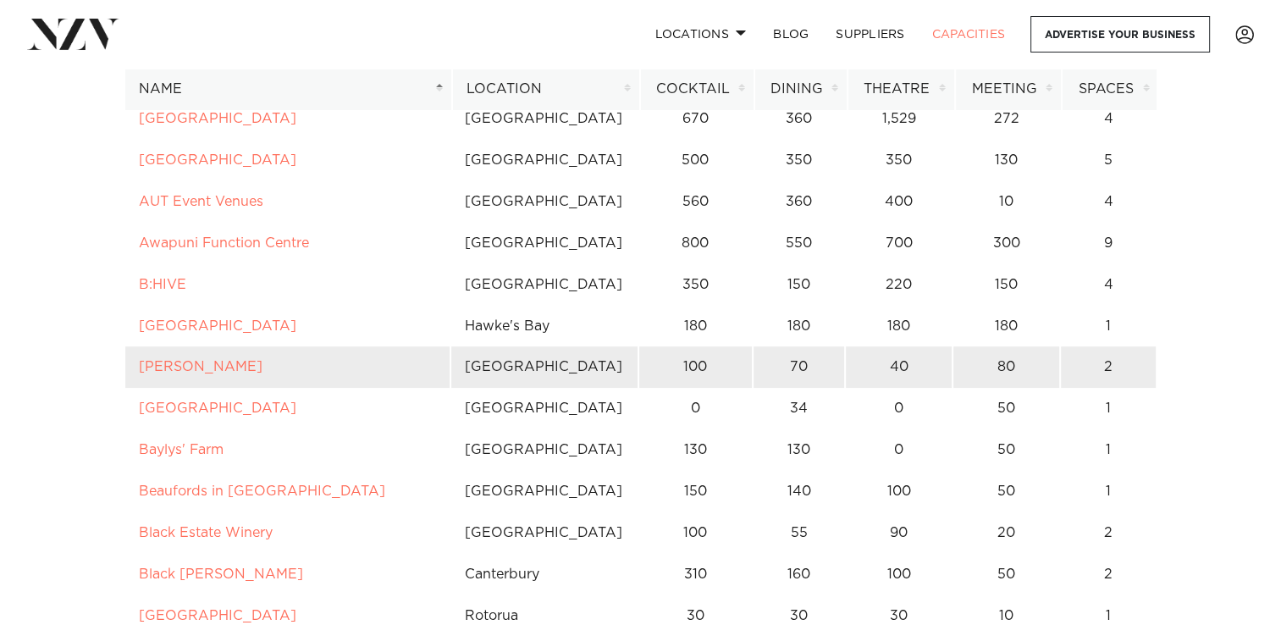
scroll to position [847, 0]
